Goal: Navigation & Orientation: Find specific page/section

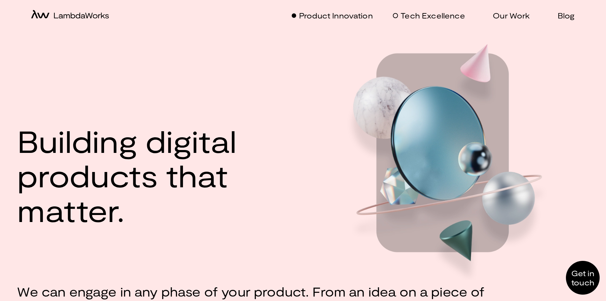
click at [436, 16] on p "Tech Excellence" at bounding box center [433, 15] width 64 height 9
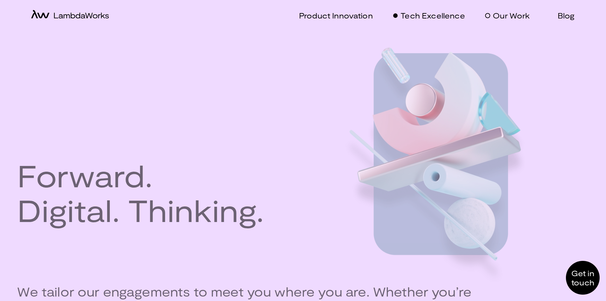
click at [510, 14] on p "Our Work" at bounding box center [511, 15] width 37 height 9
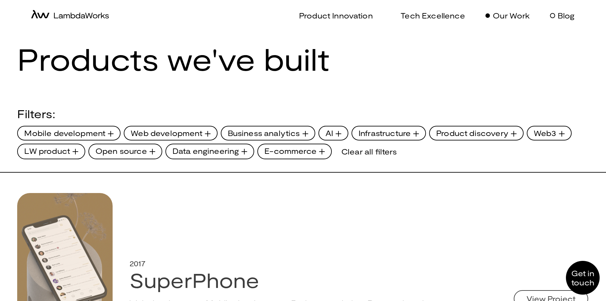
click at [562, 14] on p "Blog" at bounding box center [566, 15] width 17 height 9
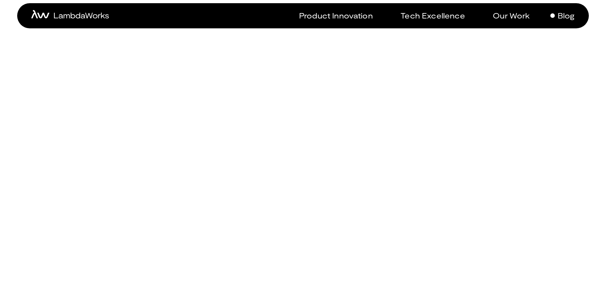
scroll to position [2069, 0]
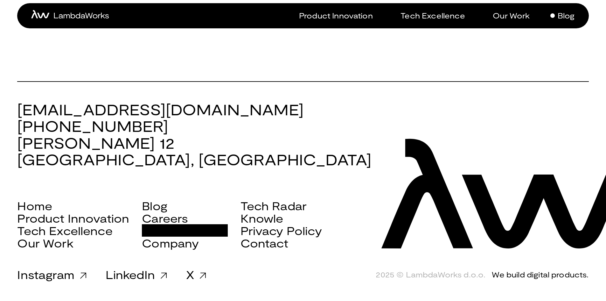
click at [186, 226] on link "Scala Services" at bounding box center [185, 230] width 86 height 12
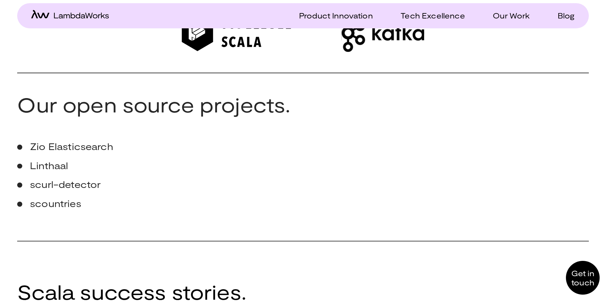
scroll to position [1241, 0]
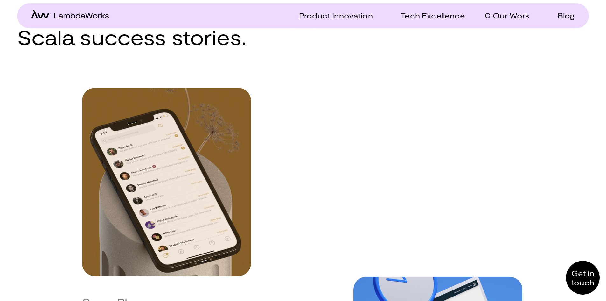
click at [494, 16] on p "Our Work" at bounding box center [511, 15] width 37 height 9
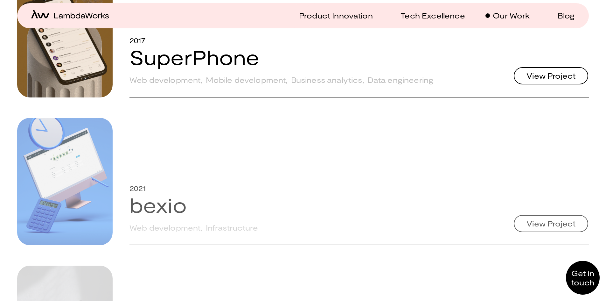
scroll to position [382, 0]
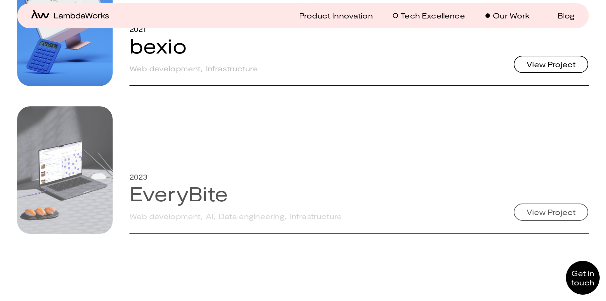
click at [421, 17] on p "Tech Excellence" at bounding box center [433, 15] width 64 height 9
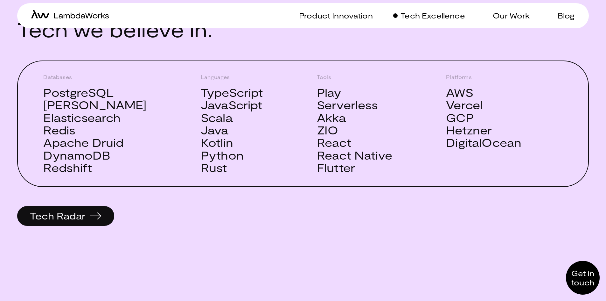
scroll to position [541, 0]
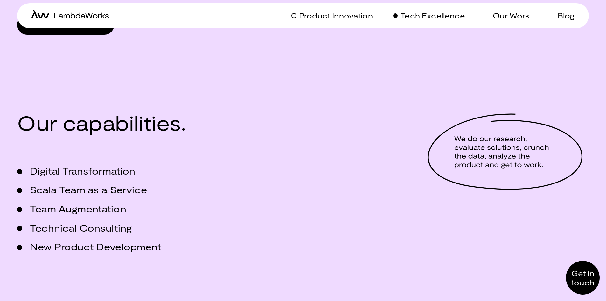
click at [347, 15] on p "Product Innovation" at bounding box center [336, 15] width 74 height 9
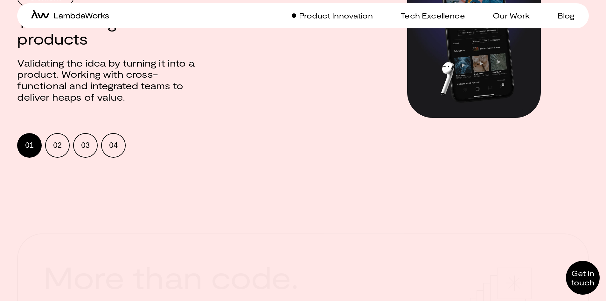
scroll to position [1095, 0]
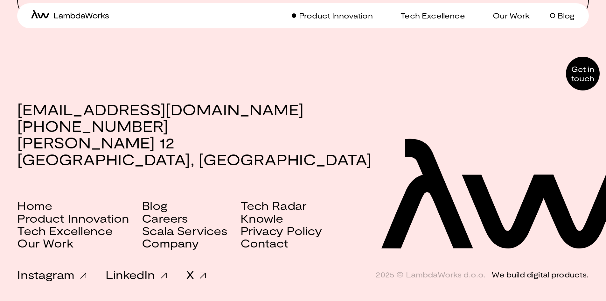
click at [574, 17] on p "Blog" at bounding box center [566, 15] width 17 height 9
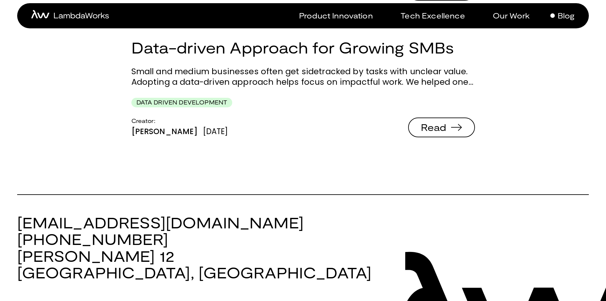
scroll to position [2069, 0]
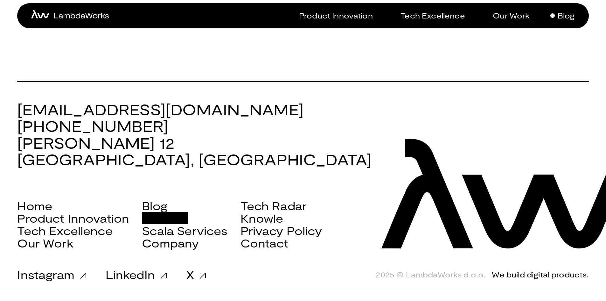
click at [169, 219] on link "Careers" at bounding box center [165, 218] width 46 height 12
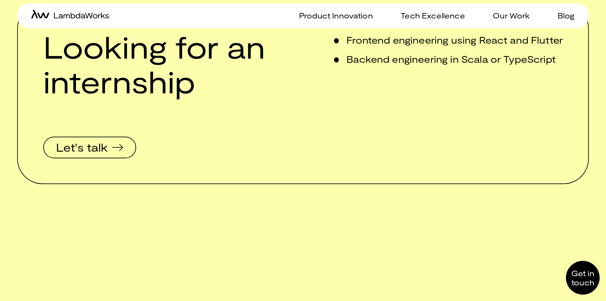
scroll to position [783, 0]
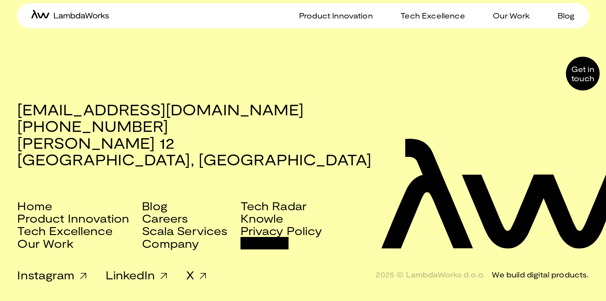
click at [256, 244] on link "Contact" at bounding box center [265, 243] width 48 height 12
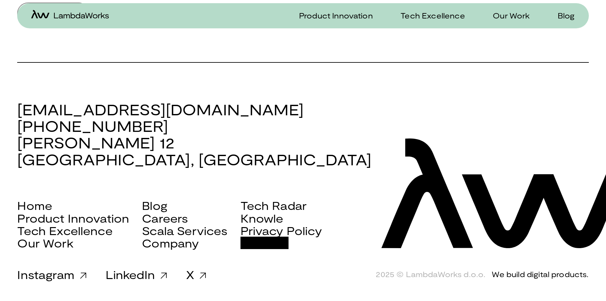
scroll to position [542, 0]
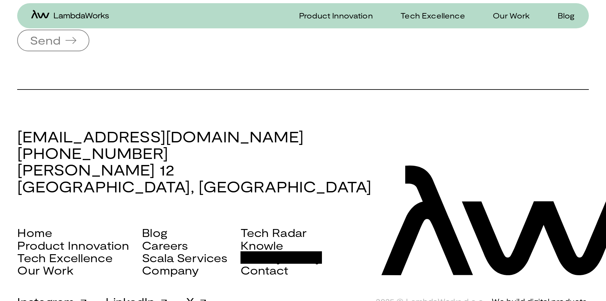
click at [255, 263] on link "Privacy Policy" at bounding box center [281, 257] width 81 height 12
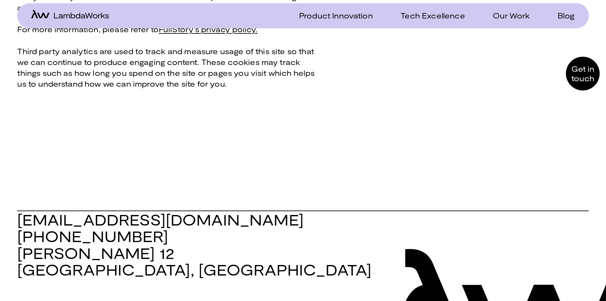
scroll to position [1816, 0]
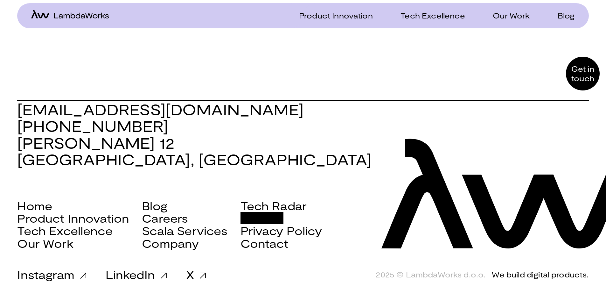
click at [264, 219] on link "Knowle" at bounding box center [262, 218] width 43 height 12
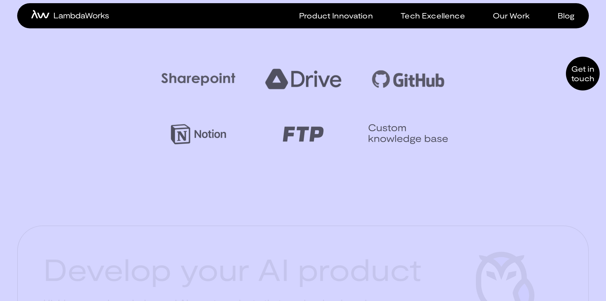
scroll to position [1975, 0]
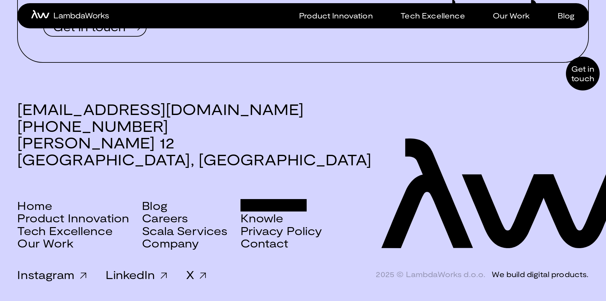
click at [284, 209] on link "Tech Radar" at bounding box center [274, 205] width 67 height 12
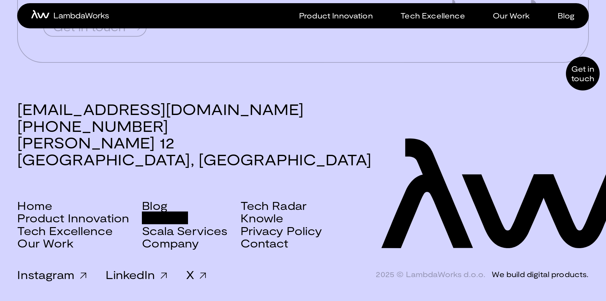
scroll to position [1975, 0]
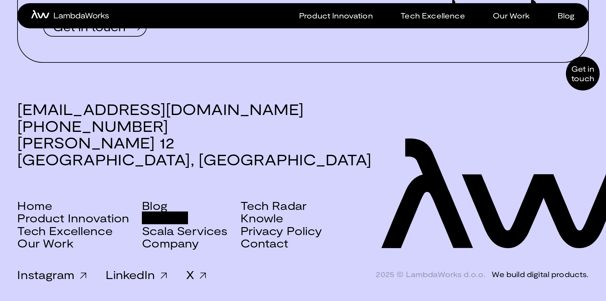
click at [155, 216] on link "Careers" at bounding box center [165, 217] width 46 height 12
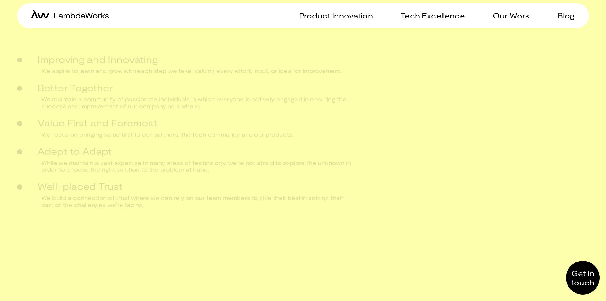
scroll to position [783, 0]
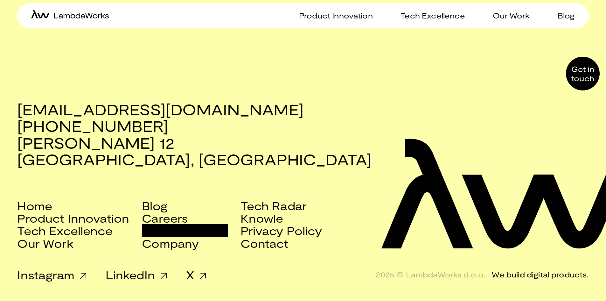
click at [158, 230] on link "Scala Services" at bounding box center [185, 230] width 86 height 12
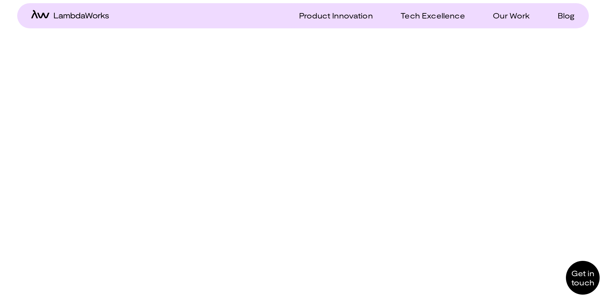
scroll to position [2138, 0]
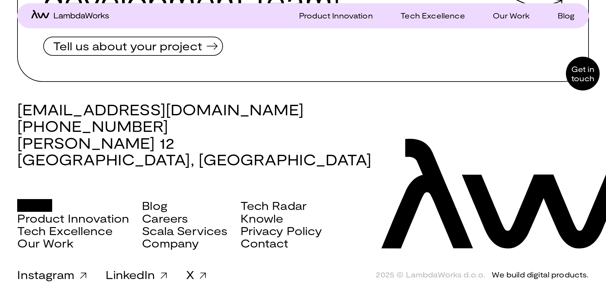
click at [39, 207] on link "Home" at bounding box center [34, 205] width 35 height 12
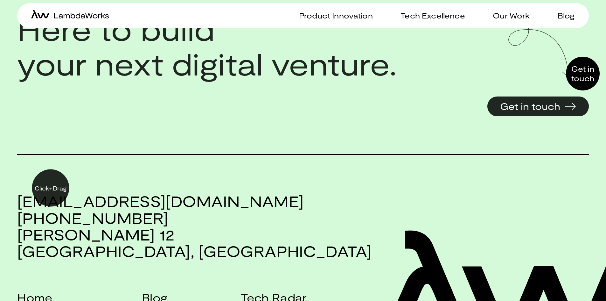
scroll to position [1662, 0]
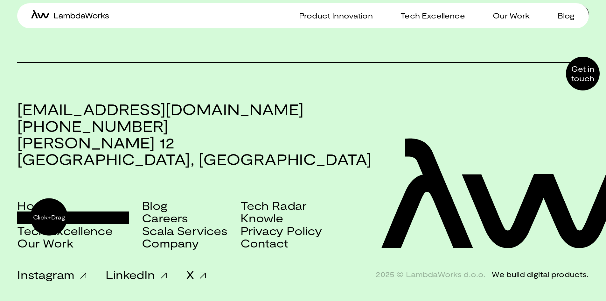
click at [49, 217] on link "Product Innovation" at bounding box center [73, 217] width 112 height 12
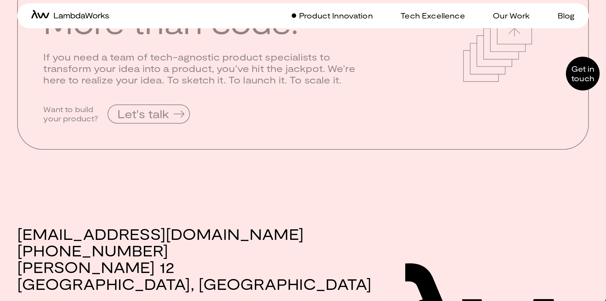
scroll to position [1095, 0]
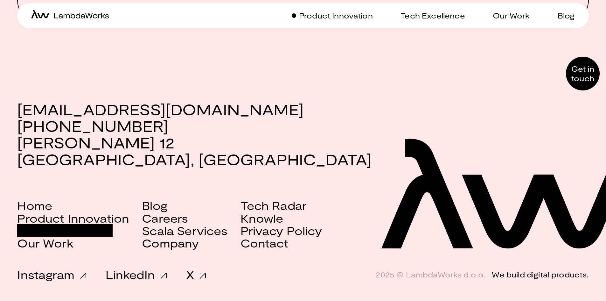
click at [68, 232] on link "Tech Excellence" at bounding box center [64, 230] width 95 height 12
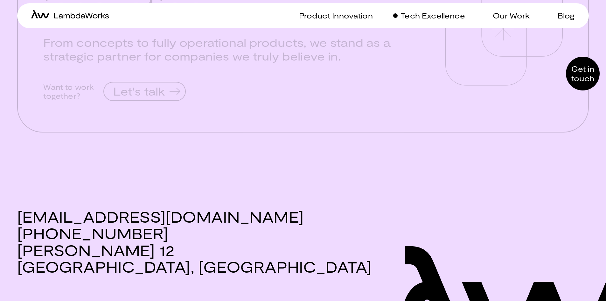
scroll to position [1611, 0]
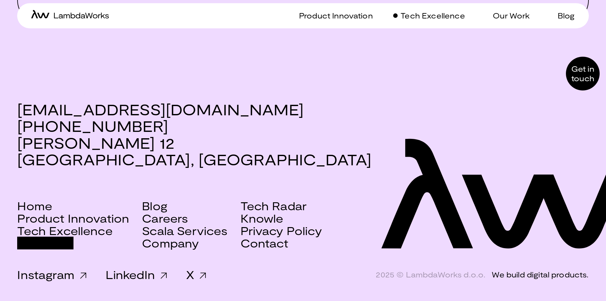
click at [68, 241] on link "Our Work" at bounding box center [45, 242] width 56 height 12
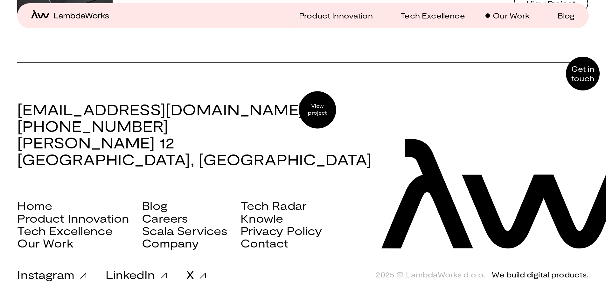
scroll to position [3652, 0]
click at [501, 16] on p "Our Work" at bounding box center [511, 15] width 37 height 9
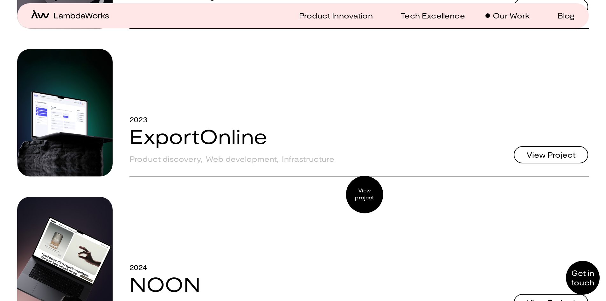
scroll to position [1082, 0]
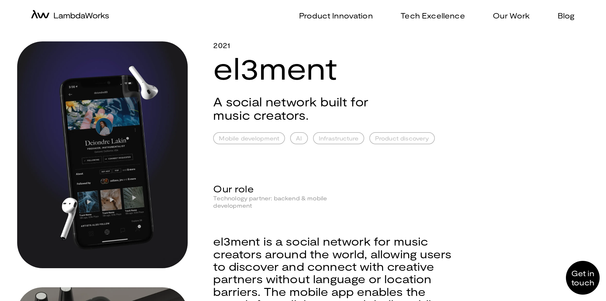
drag, startPoint x: 137, startPoint y: 120, endPoint x: 105, endPoint y: 145, distance: 40.5
click at [105, 145] on div at bounding box center [102, 154] width 171 height 227
drag, startPoint x: 105, startPoint y: 145, endPoint x: 48, endPoint y: 80, distance: 86.6
drag, startPoint x: 48, startPoint y: 80, endPoint x: 53, endPoint y: 66, distance: 15.0
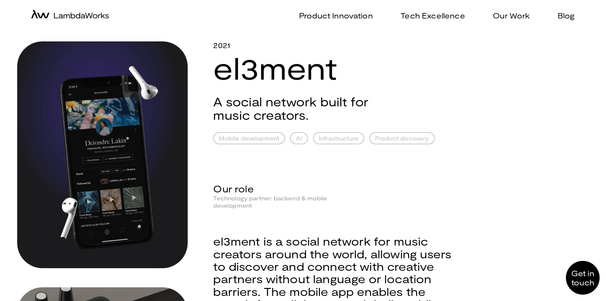
click at [53, 66] on div at bounding box center [102, 154] width 171 height 227
